Goal: Information Seeking & Learning: Learn about a topic

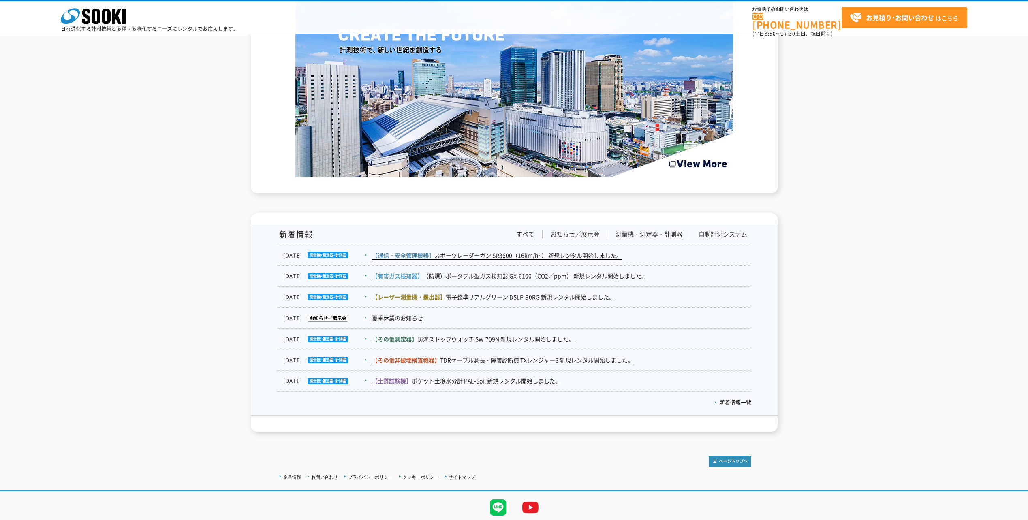
scroll to position [1179, 0]
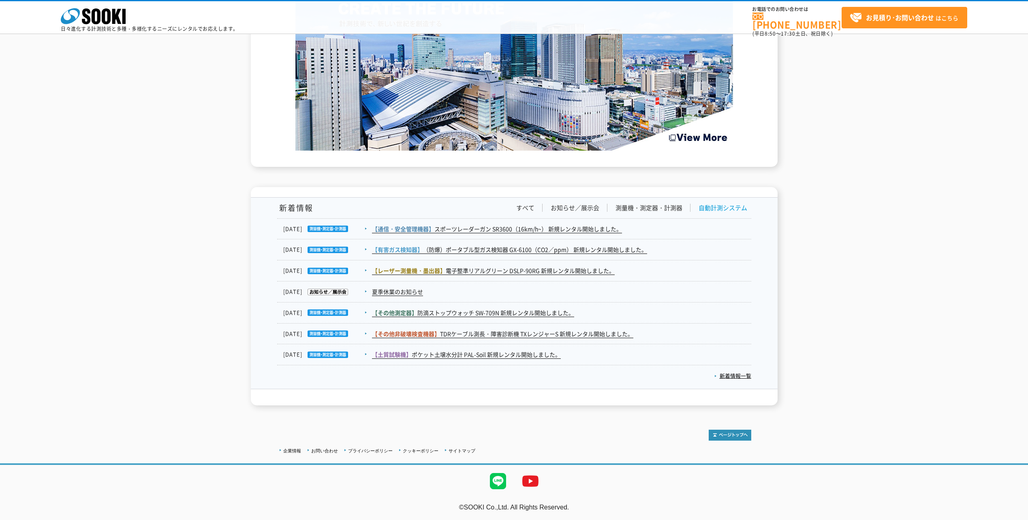
click at [712, 205] on link "自動計測システム" at bounding box center [722, 208] width 49 height 9
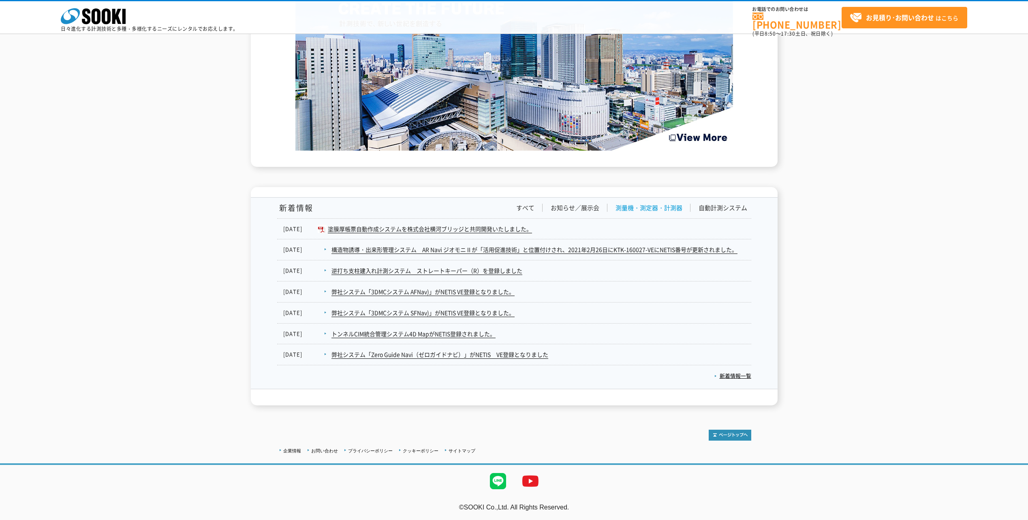
click at [632, 205] on link "測量機・測定器・計測器" at bounding box center [648, 208] width 67 height 9
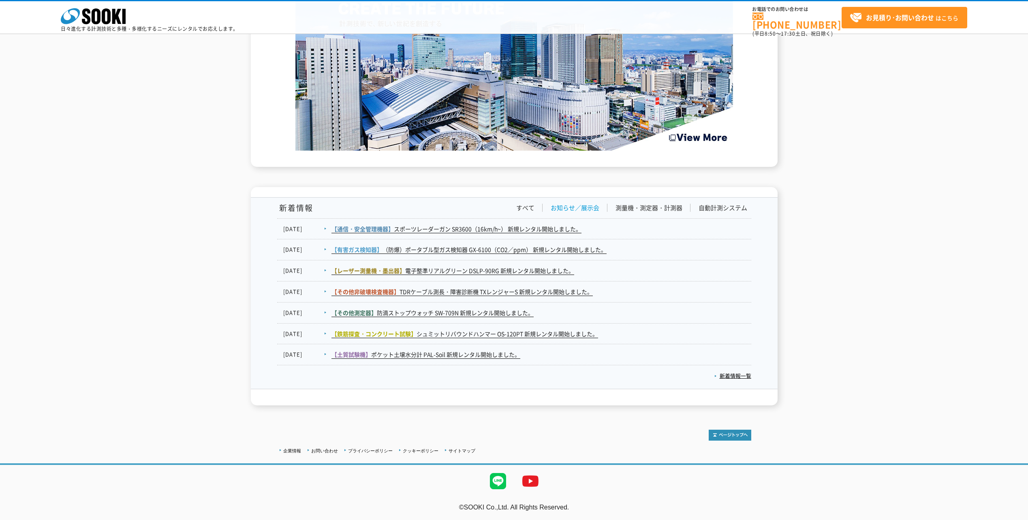
click at [577, 205] on link "お知らせ／展示会" at bounding box center [575, 208] width 49 height 9
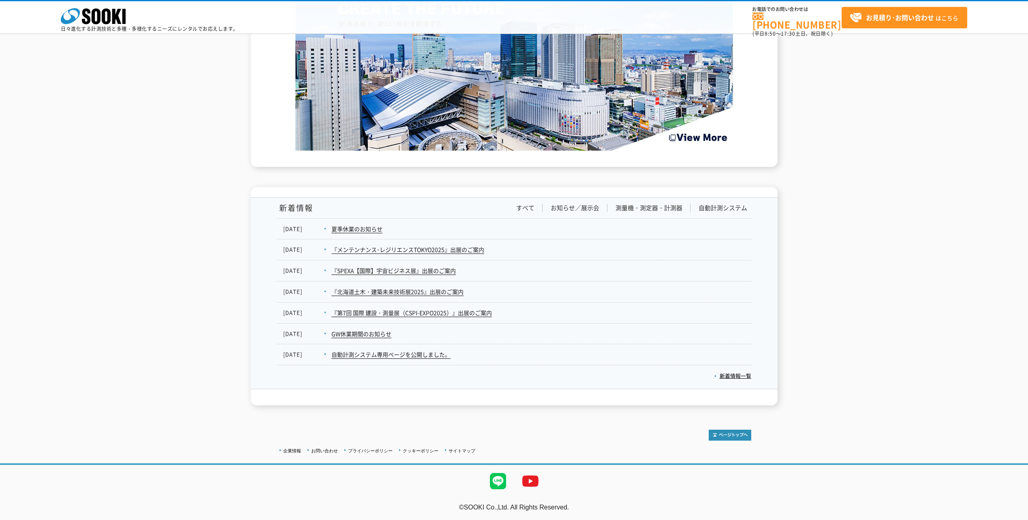
click at [629, 203] on div "新着情報 すべて お知らせ／展示会 測量機・測定器・計測器 自動計測システム 2025.08.29 【通信・安全管理機器】 スポーツレーダーガン SR3600…" at bounding box center [514, 293] width 474 height 191
click at [632, 207] on link "測量機・測定器・計測器" at bounding box center [648, 208] width 67 height 9
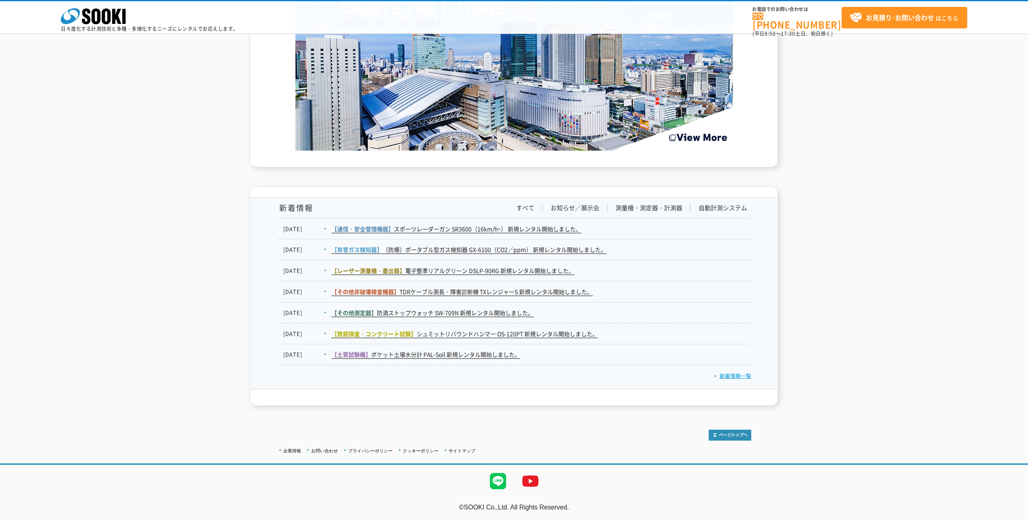
click at [722, 373] on link "新着情報一覧" at bounding box center [732, 376] width 37 height 8
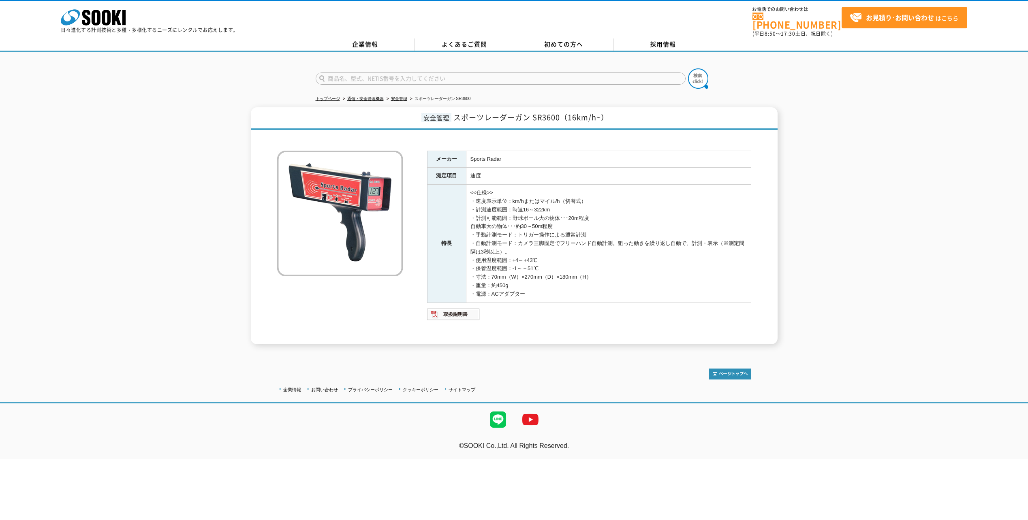
drag, startPoint x: 429, startPoint y: 114, endPoint x: 621, endPoint y: 245, distance: 231.9
click at [621, 245] on div "安全管理 スポーツレーダーガン SR3600（16km/h~） メーカー Sports Radar 測定項目 速度 特長 <<仕様>> ・速度表示単位：km/…" at bounding box center [514, 225] width 527 height 237
drag, startPoint x: 621, startPoint y: 245, endPoint x: 621, endPoint y: 237, distance: 7.7
click at [621, 245] on td "<<仕様>> ・速度表示単位：km/hまたはマイル/h（切替式） ・計測速度範囲：時速16～322km ・計測可能範囲：野球ボール大の物体･･･20m程度 自…" at bounding box center [608, 244] width 285 height 118
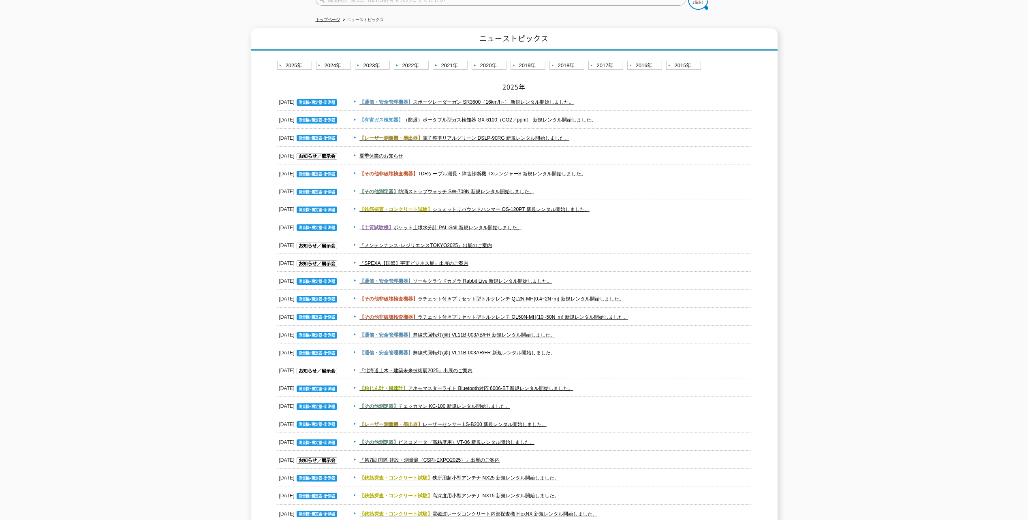
scroll to position [122, 0]
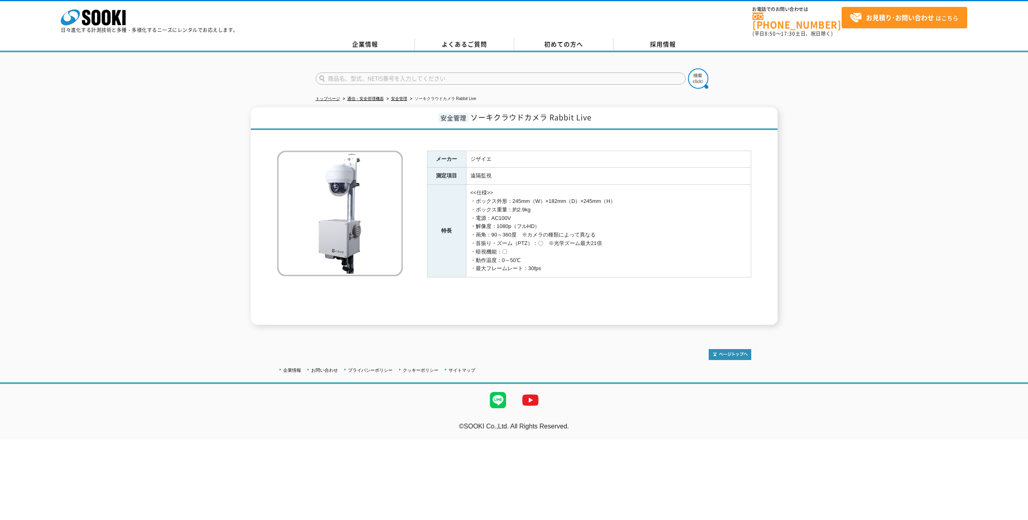
click at [362, 179] on img at bounding box center [340, 214] width 126 height 126
click at [348, 231] on img at bounding box center [340, 214] width 126 height 126
click at [360, 212] on img at bounding box center [340, 214] width 126 height 126
drag, startPoint x: 548, startPoint y: 112, endPoint x: 572, endPoint y: 111, distance: 24.3
click at [572, 112] on span "ソーキクラウドカメラ Rabbit Live" at bounding box center [530, 117] width 121 height 11
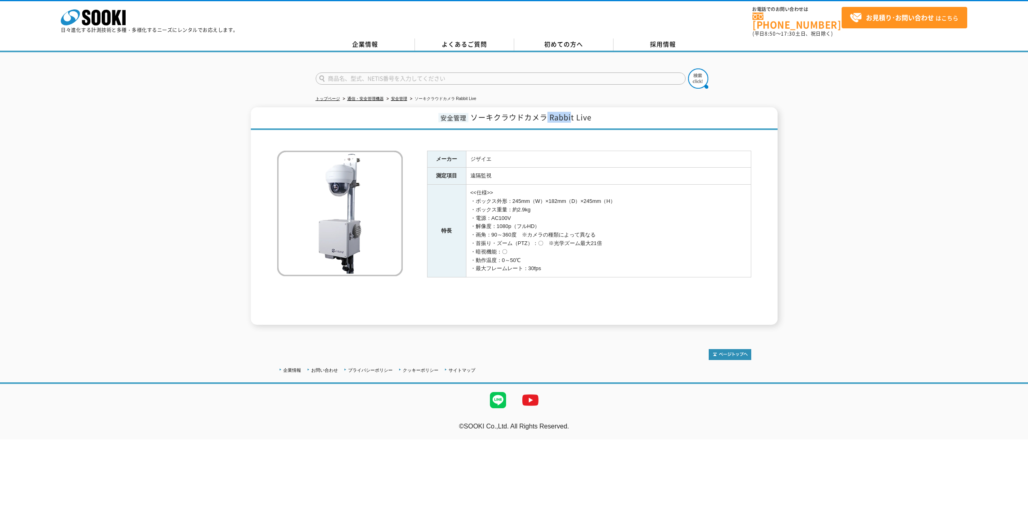
click at [572, 112] on span "ソーキクラウドカメラ Rabbit Live" at bounding box center [530, 117] width 121 height 11
drag, startPoint x: 573, startPoint y: 112, endPoint x: 549, endPoint y: 110, distance: 23.6
click at [549, 112] on span "ソーキクラウドカメラ Rabbit Live" at bounding box center [530, 117] width 121 height 11
click at [114, 25] on polygon at bounding box center [116, 17] width 9 height 15
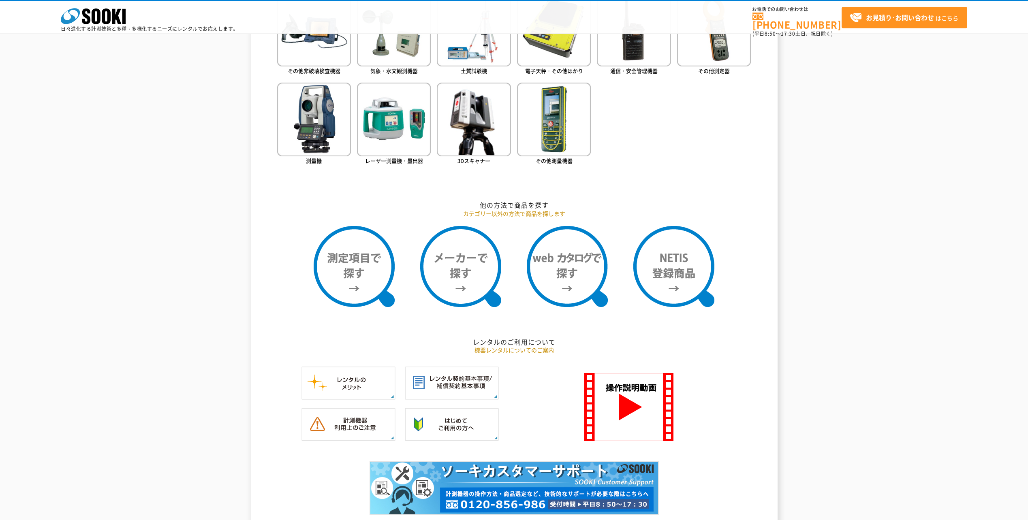
scroll to position [531, 0]
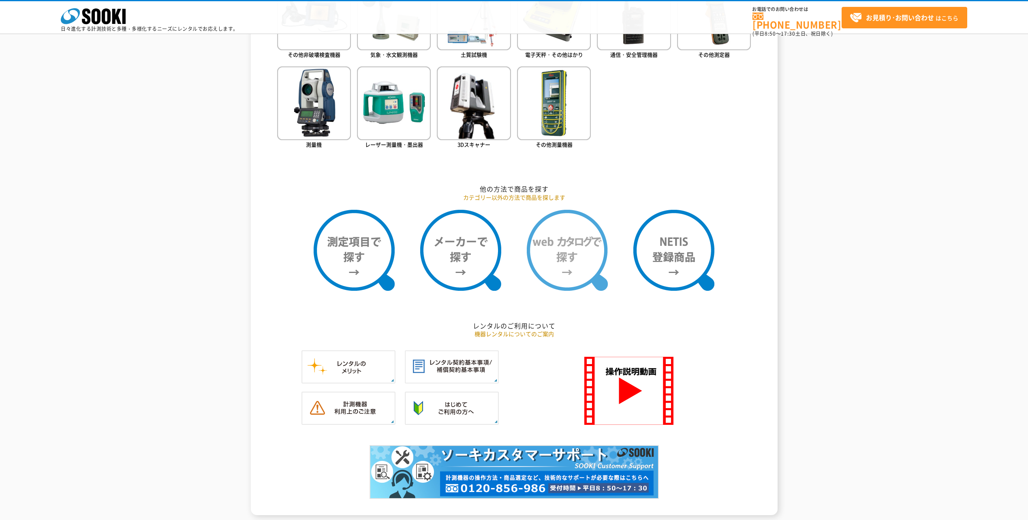
click at [562, 250] on img at bounding box center [567, 250] width 81 height 81
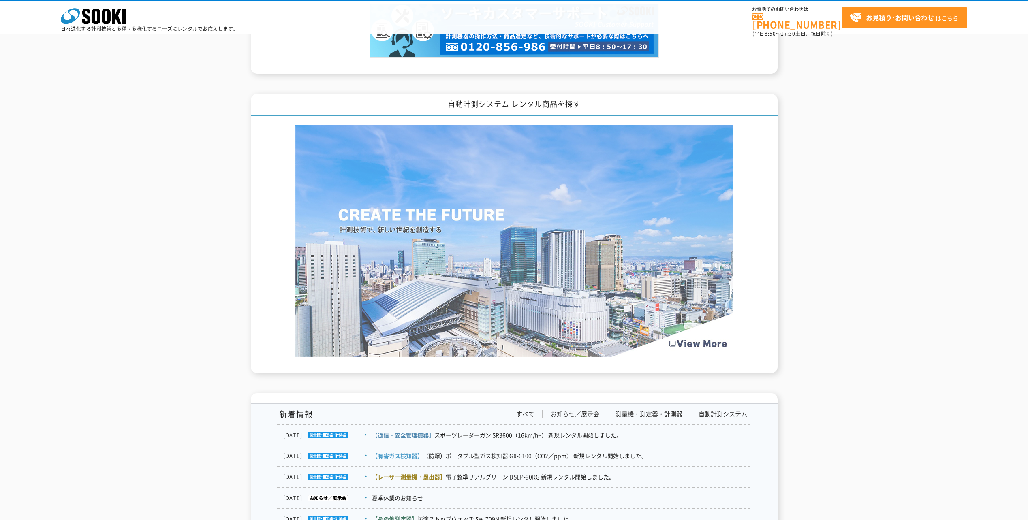
scroll to position [1179, 0]
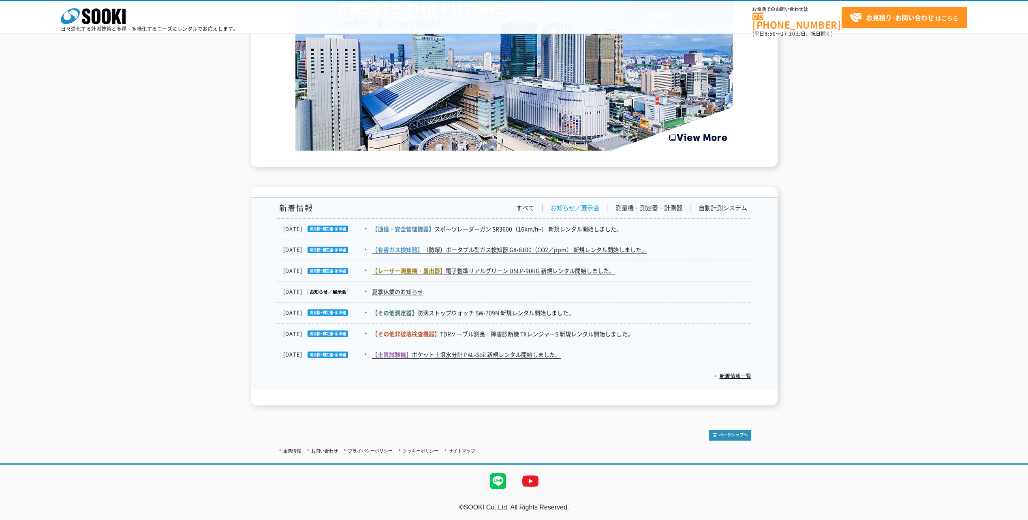
click at [579, 207] on link "お知らせ／展示会" at bounding box center [575, 208] width 49 height 9
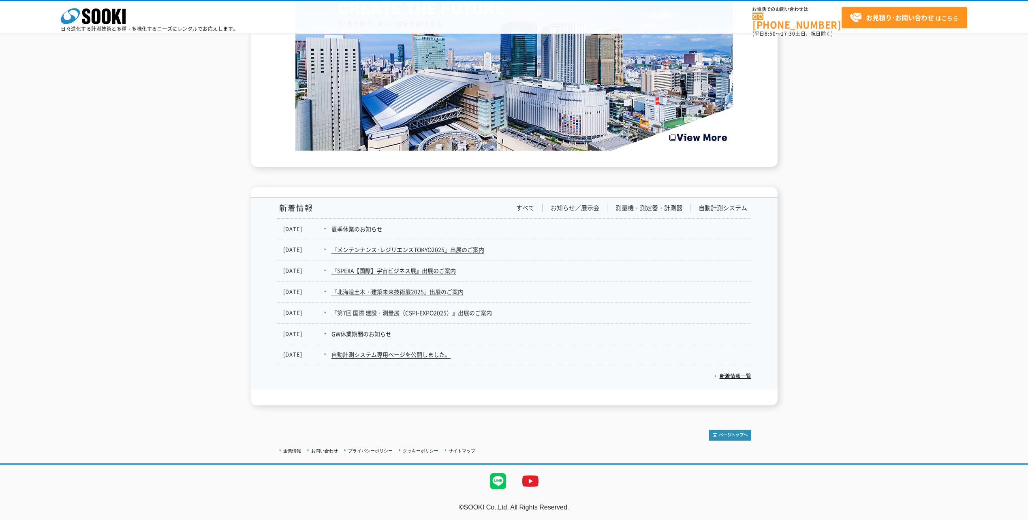
click at [633, 212] on div "新着情報 すべて お知らせ／展示会 測量機・測定器・計測器 自動計測システム" at bounding box center [514, 211] width 474 height 15
click at [636, 206] on link "測量機・測定器・計測器" at bounding box center [648, 208] width 67 height 9
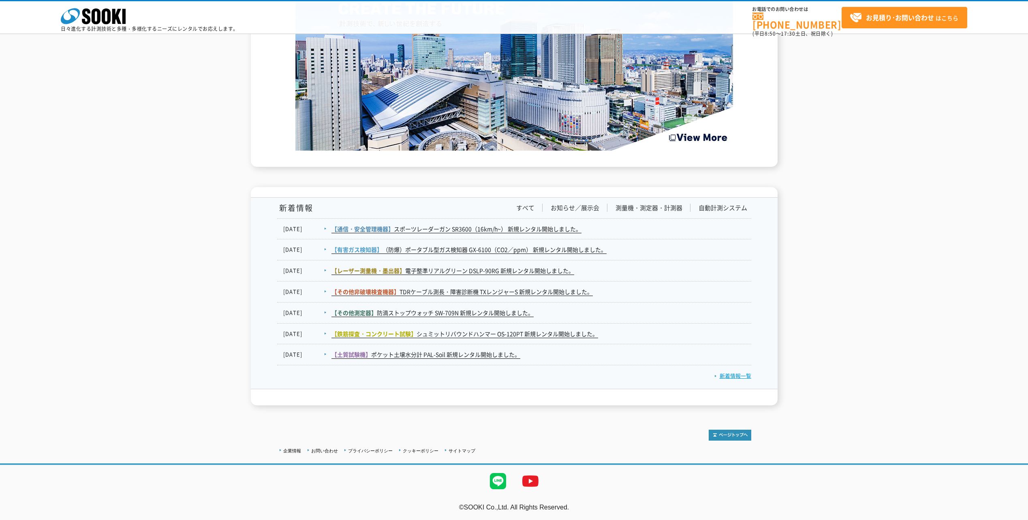
click at [741, 378] on link "新着情報一覧" at bounding box center [732, 376] width 37 height 8
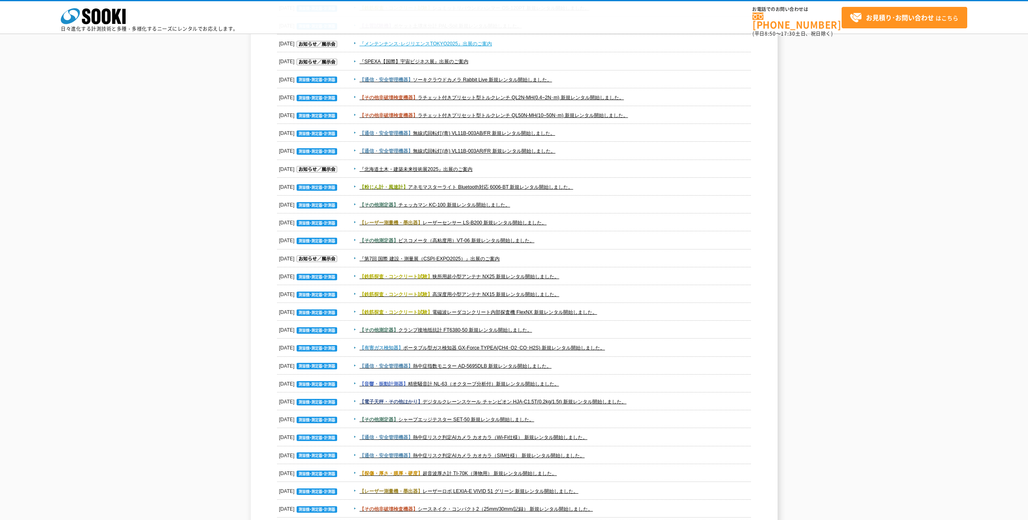
scroll to position [446, 0]
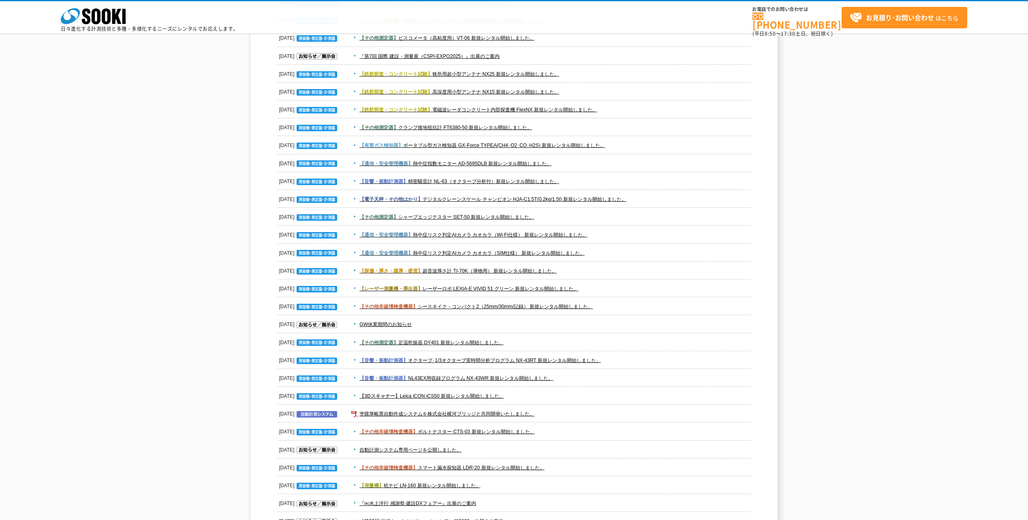
drag, startPoint x: 536, startPoint y: 320, endPoint x: 316, endPoint y: 295, distance: 221.5
click at [316, 295] on dl "2025.08.29 【通信・安全管理機器】 スポーツレーダーガン SR3600（16km/h~） 新規レンタル開始しました。 2025.08.07 【有害ガ…" at bounding box center [514, 342] width 474 height 1307
drag, startPoint x: 316, startPoint y: 295, endPoint x: 482, endPoint y: 326, distance: 169.0
click at [482, 326] on span "GW休業期間のお知らせ" at bounding box center [551, 325] width 400 height 10
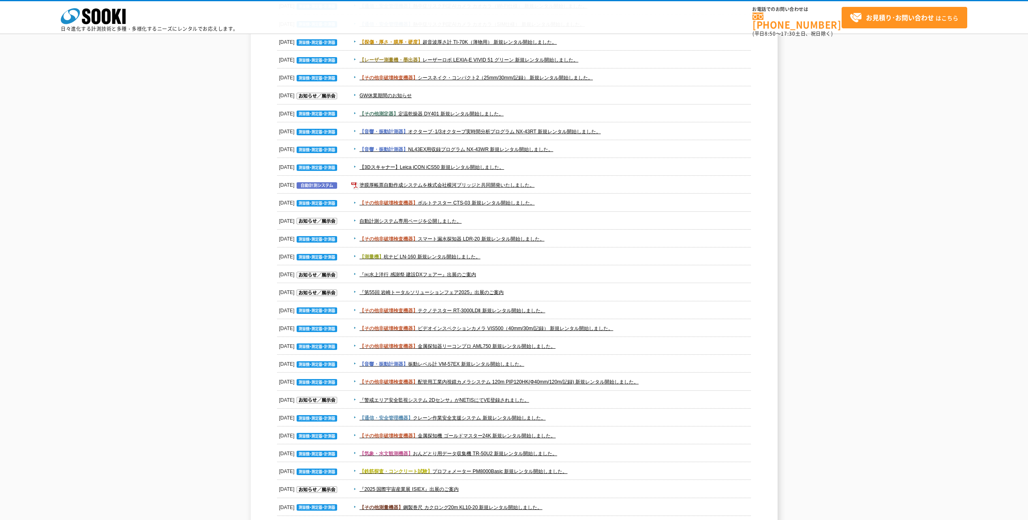
scroll to position [648, 0]
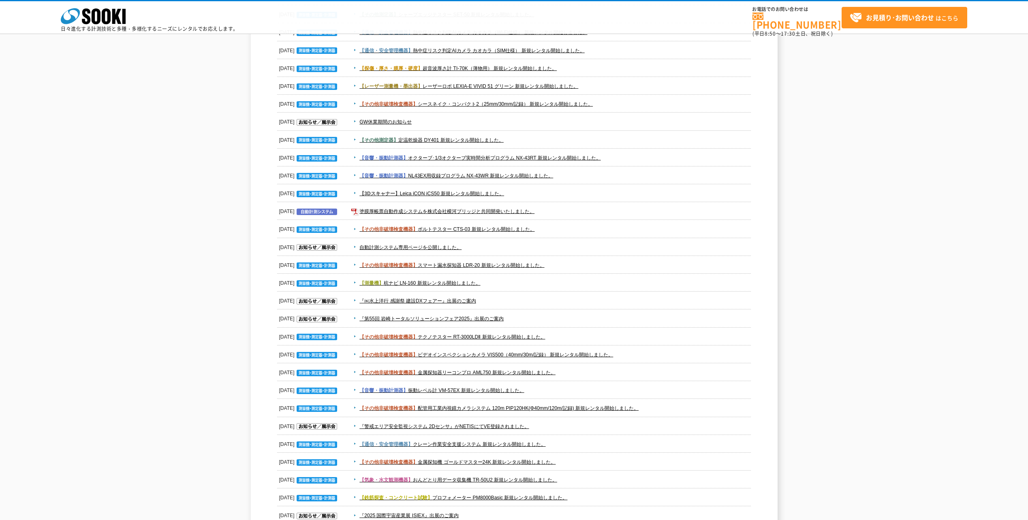
click at [567, 290] on dd "【測量機】 杭ナビ LN-160 新規レンタル開始しました。" at bounding box center [514, 283] width 474 height 18
drag, startPoint x: 563, startPoint y: 292, endPoint x: 318, endPoint y: 272, distance: 245.9
click at [318, 272] on dl "2025.08.29 【通信・安全管理機器】 スポーツレーダーガン SR3600（16km/h~） 新規レンタル開始しました。 2025.08.07 【有害ガ…" at bounding box center [514, 140] width 474 height 1307
drag, startPoint x: 318, startPoint y: 272, endPoint x: 530, endPoint y: 296, distance: 213.6
click at [530, 296] on dd "『㈱水上洋行 感謝祭 建設DXフェアー』出展のご案内" at bounding box center [514, 301] width 474 height 18
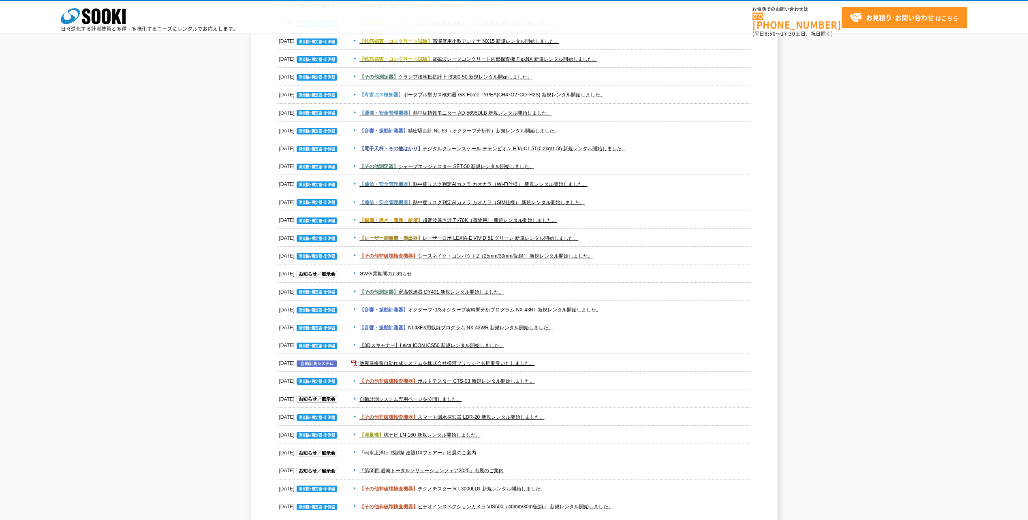
scroll to position [486, 0]
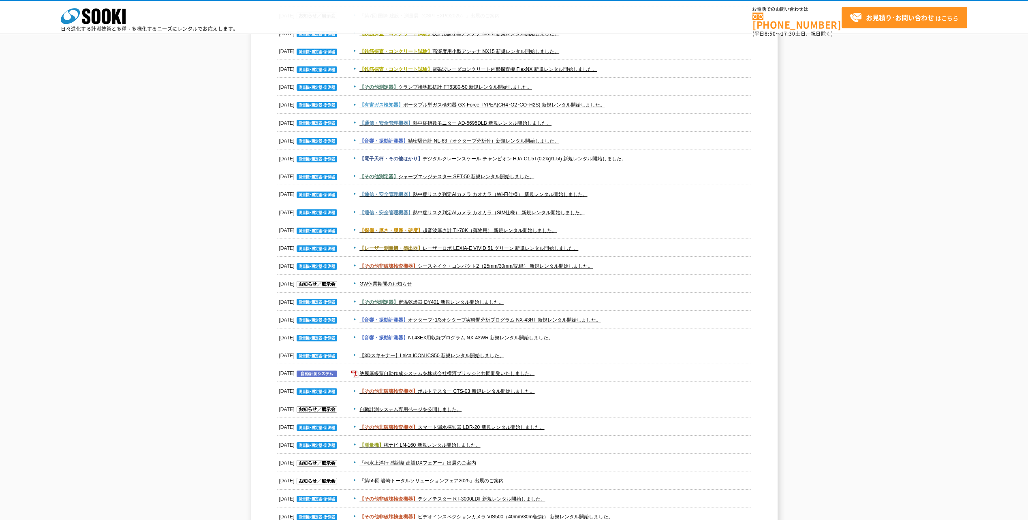
drag, startPoint x: 611, startPoint y: 317, endPoint x: 352, endPoint y: 246, distance: 268.8
click at [352, 246] on dl "2025.08.29 【通信・安全管理機器】 スポーツレーダーガン SR3600（16km/h~） 新規レンタル開始しました。 2025.08.07 【有害ガ…" at bounding box center [514, 302] width 474 height 1307
drag, startPoint x: 352, startPoint y: 246, endPoint x: 681, endPoint y: 297, distance: 333.0
click at [681, 297] on span "【その他測定器】 定温乾燥器 DY401 新規レンタル開始しました。" at bounding box center [551, 302] width 400 height 10
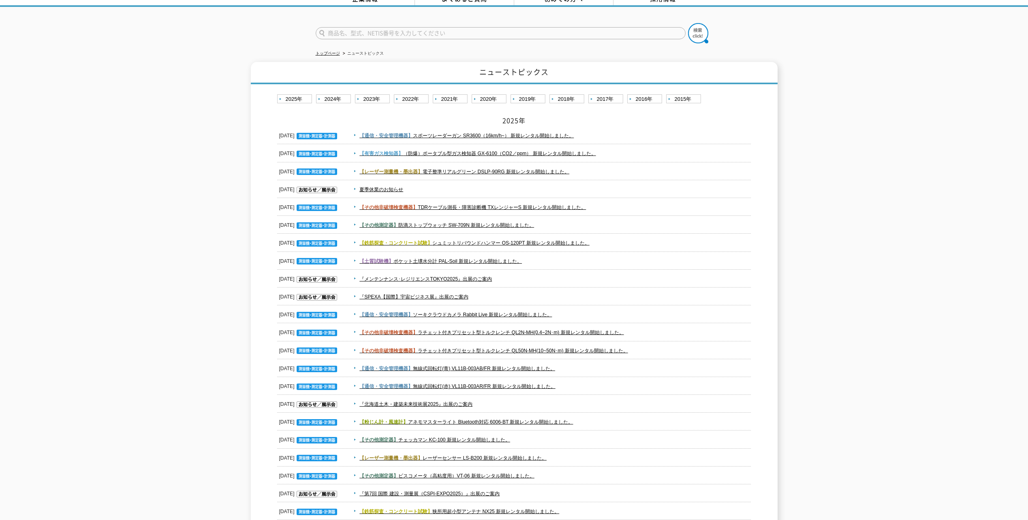
scroll to position [0, 0]
